Goal: Information Seeking & Learning: Learn about a topic

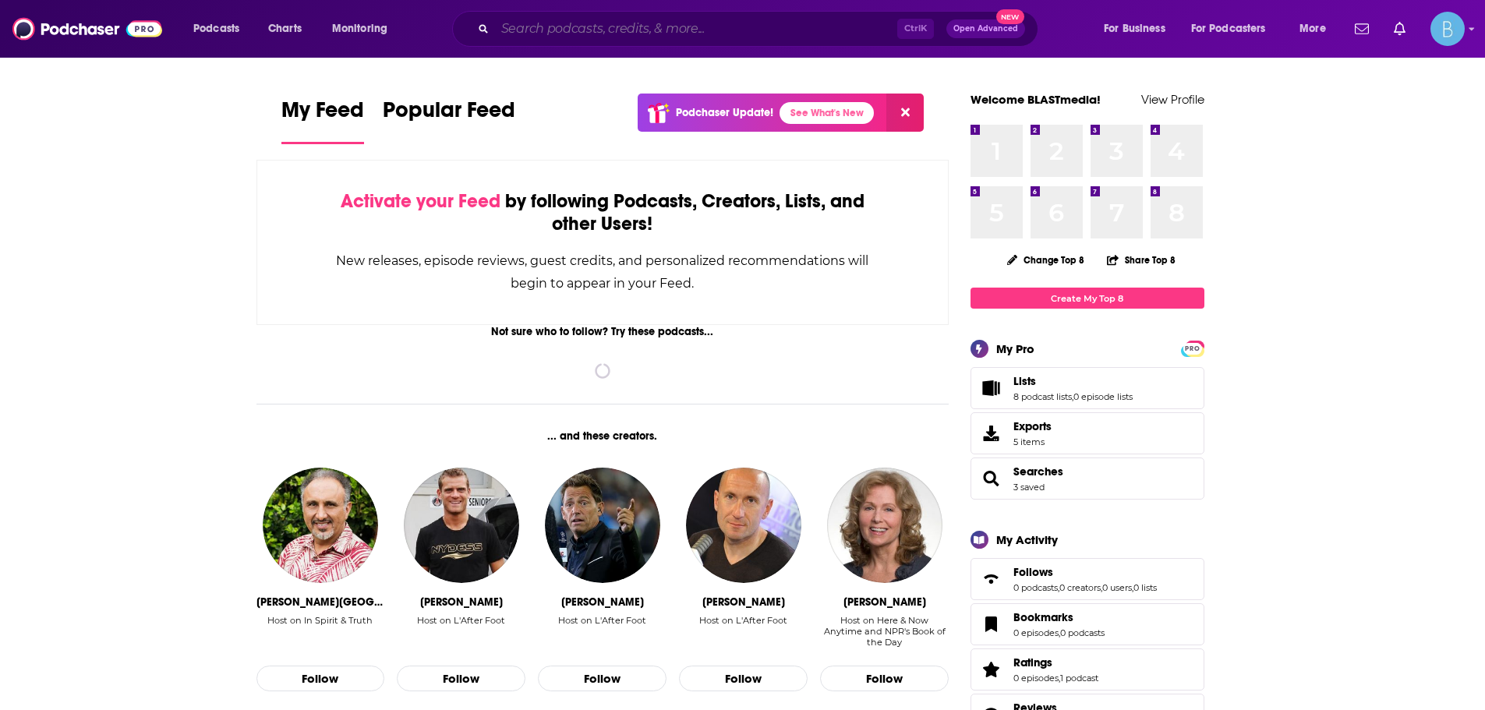
click at [702, 35] on input "Search podcasts, credits, & more..." at bounding box center [696, 28] width 402 height 25
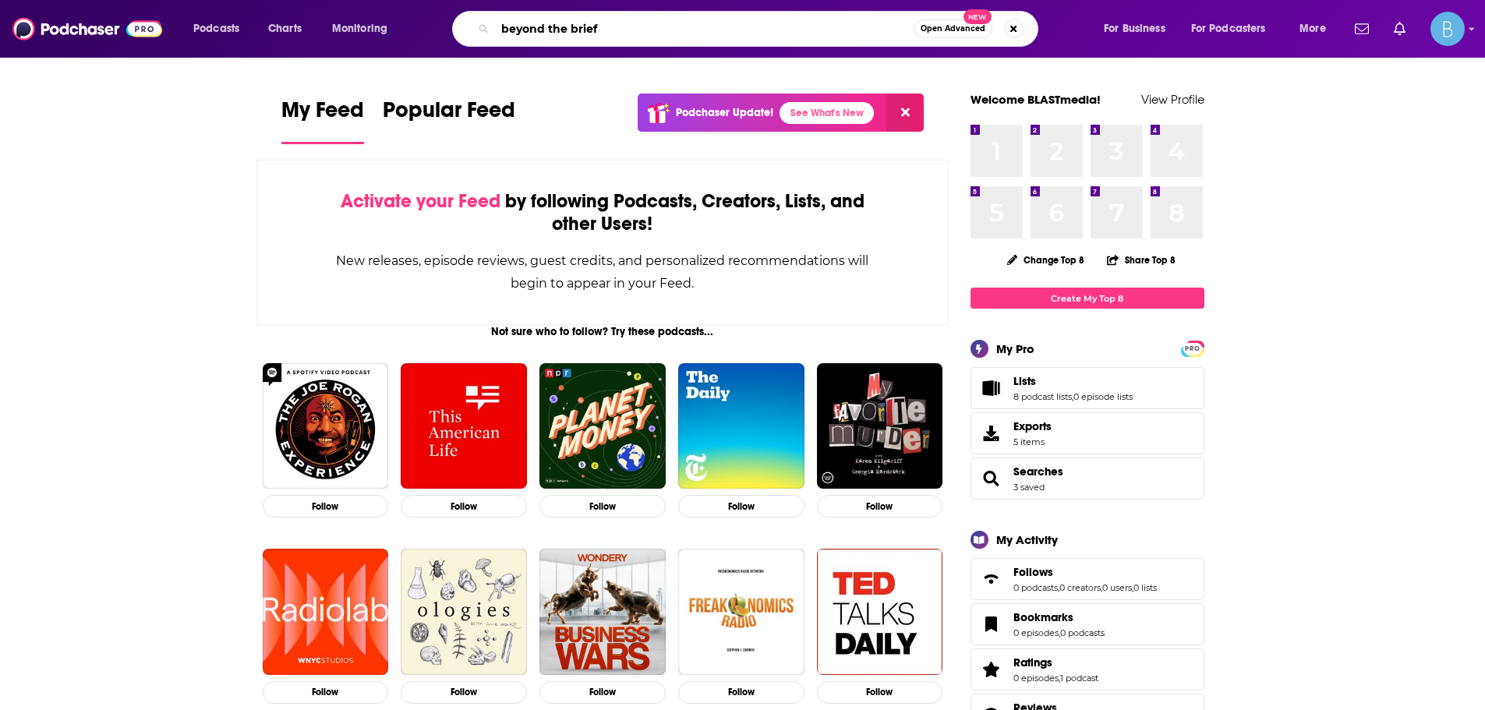
type input "beyond the brief"
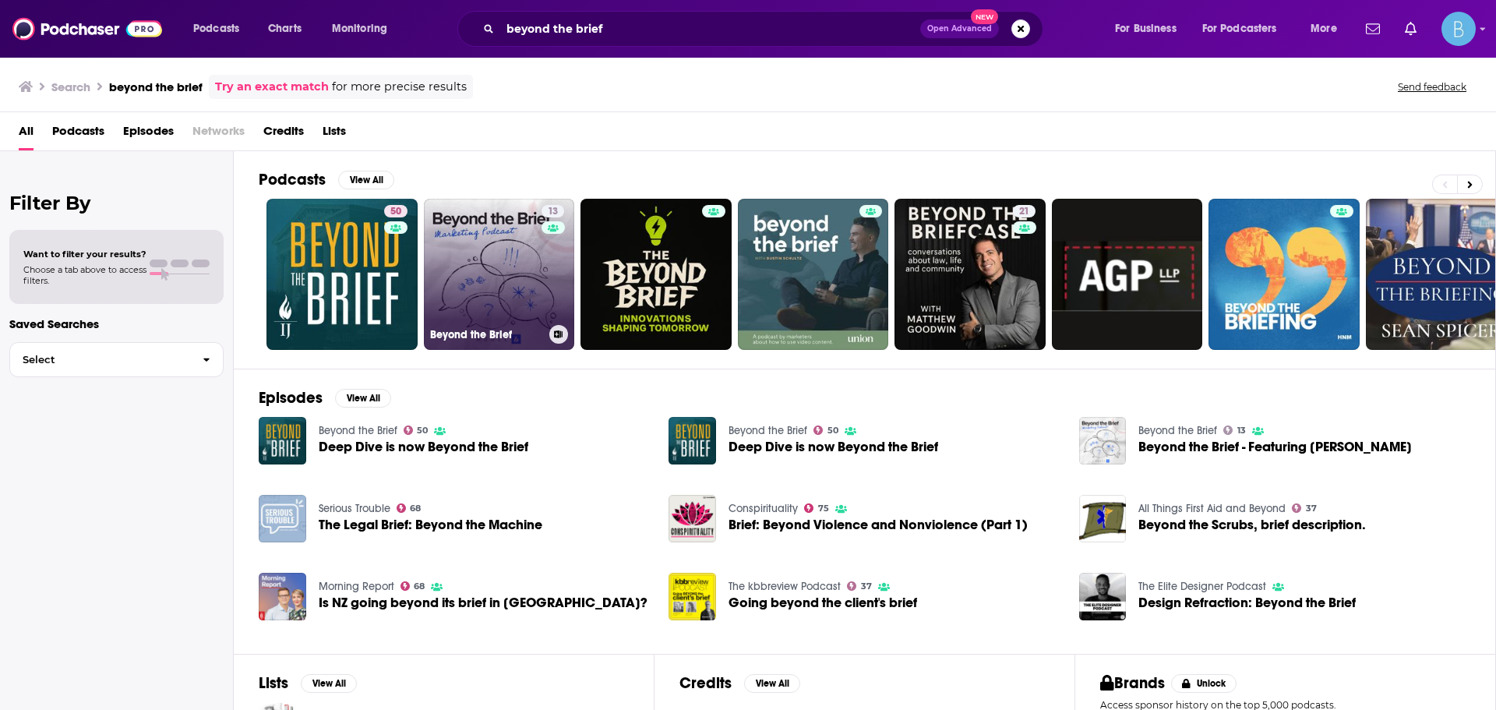
click at [507, 263] on link "13 Beyond the Brief" at bounding box center [499, 274] width 151 height 151
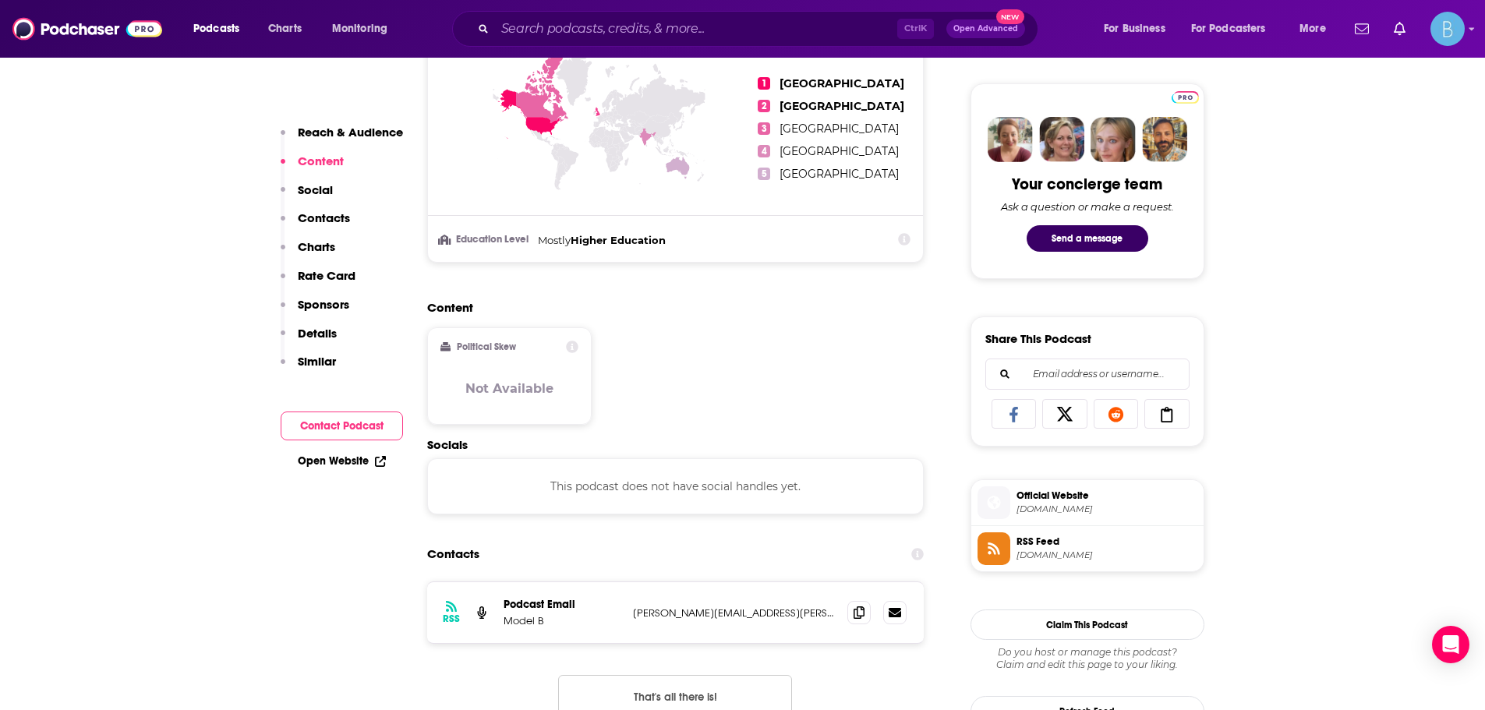
scroll to position [857, 0]
